Goal: Information Seeking & Learning: Learn about a topic

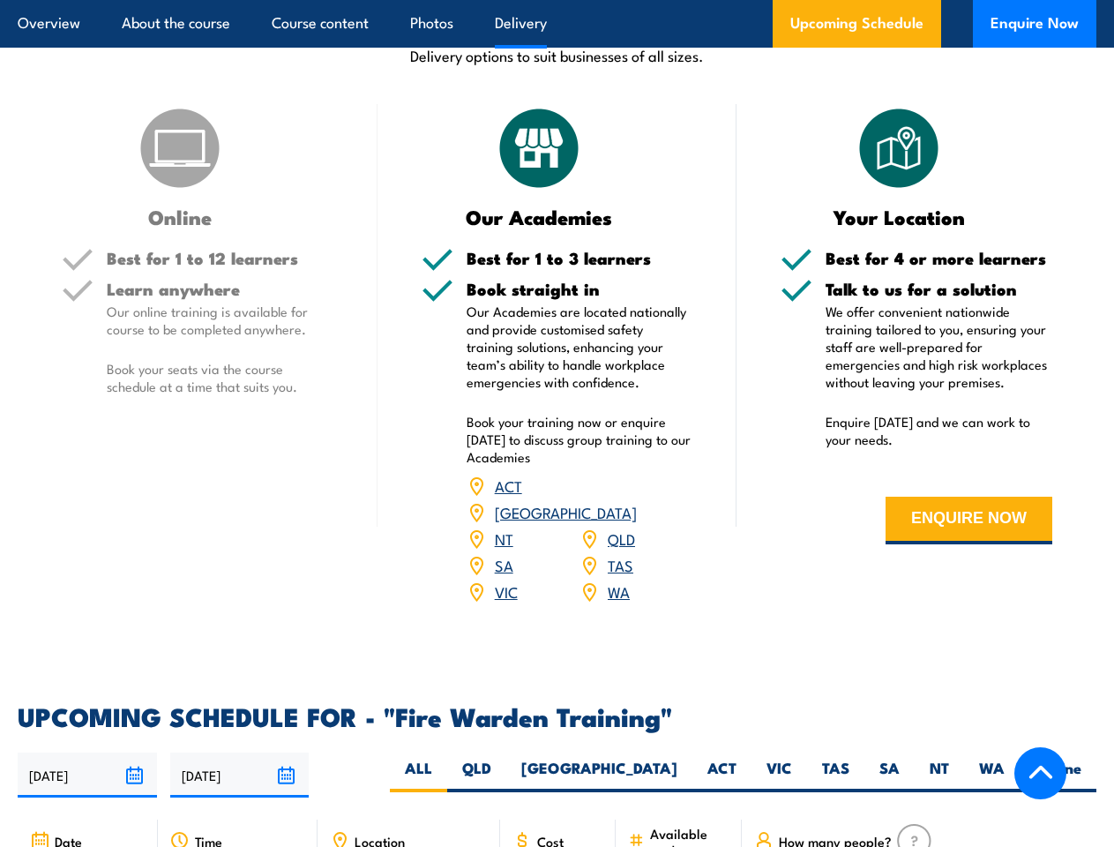
click at [557, 0] on article "Overview About the course Course content Photos Delivery Upcoming Schedule Enqu…" at bounding box center [557, 24] width 1079 height 48
click at [87, 752] on input "[DATE]" at bounding box center [87, 774] width 139 height 45
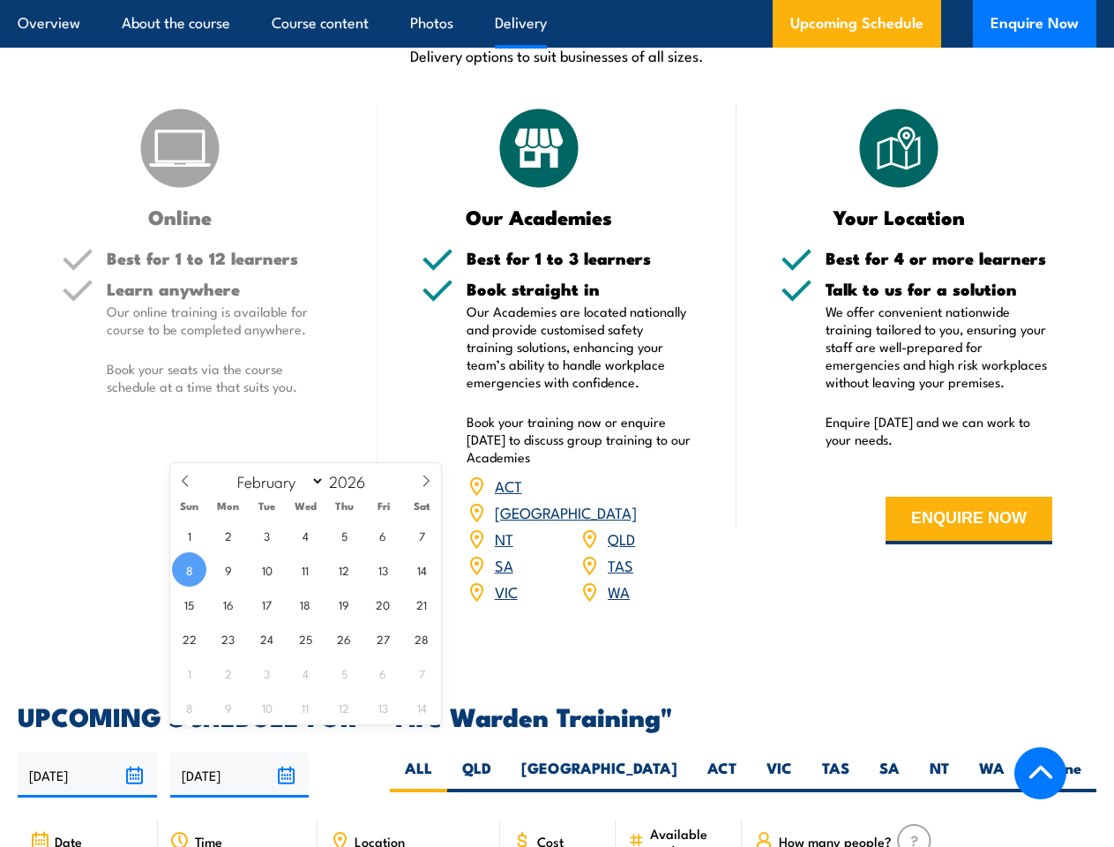
click at [240, 752] on input "[DATE]" at bounding box center [239, 774] width 139 height 45
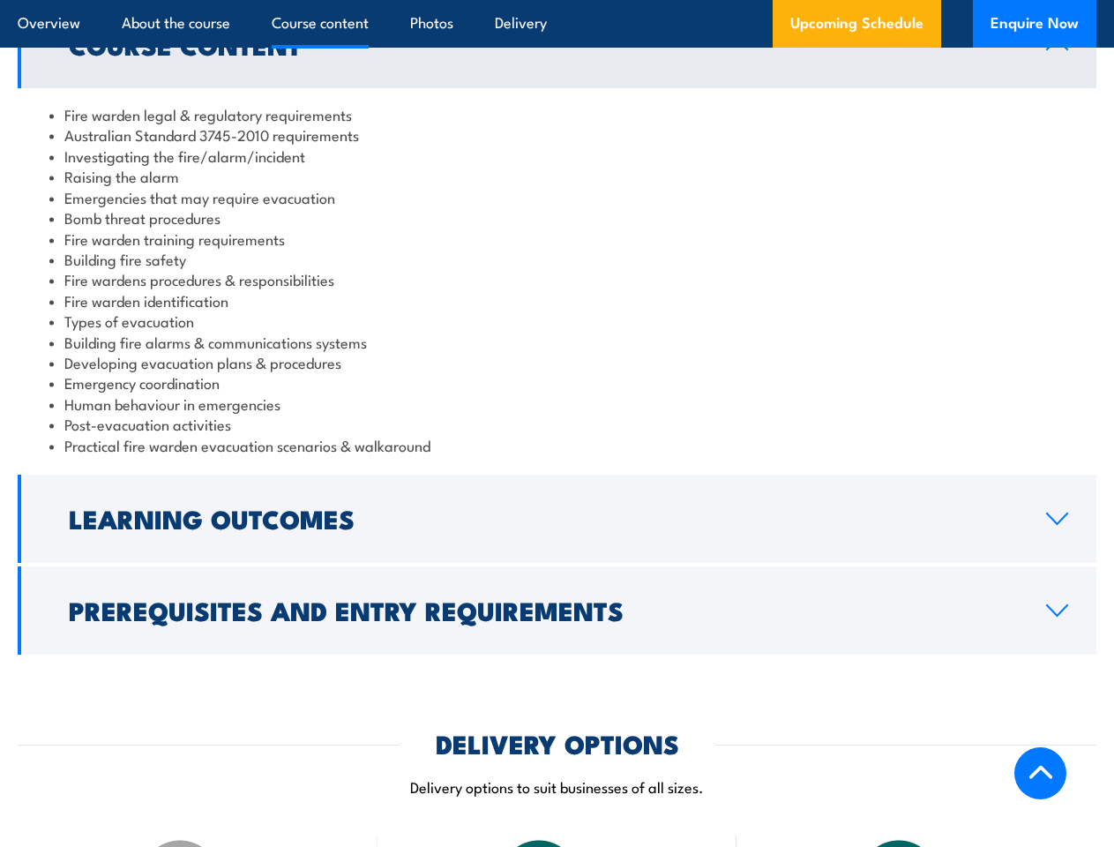
click at [557, 0] on article "Overview About the course Course content Photos Delivery Upcoming Schedule Enqu…" at bounding box center [557, 24] width 1079 height 48
click at [557, 519] on h2 "Learning Outcomes" at bounding box center [543, 517] width 949 height 23
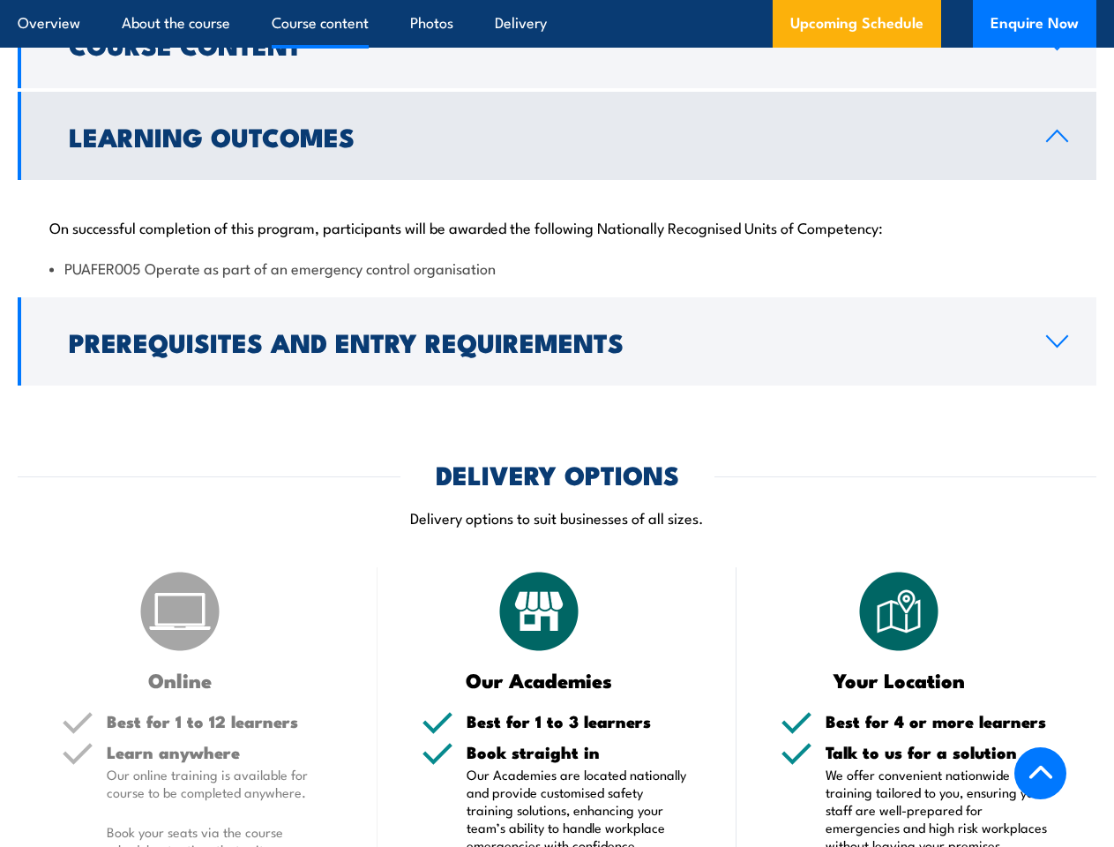
click at [557, 610] on article "DELIVERY OPTIONS Delivery options to suit businesses of all sizes. Online Best …" at bounding box center [557, 775] width 1079 height 627
